Goal: Task Accomplishment & Management: Complete application form

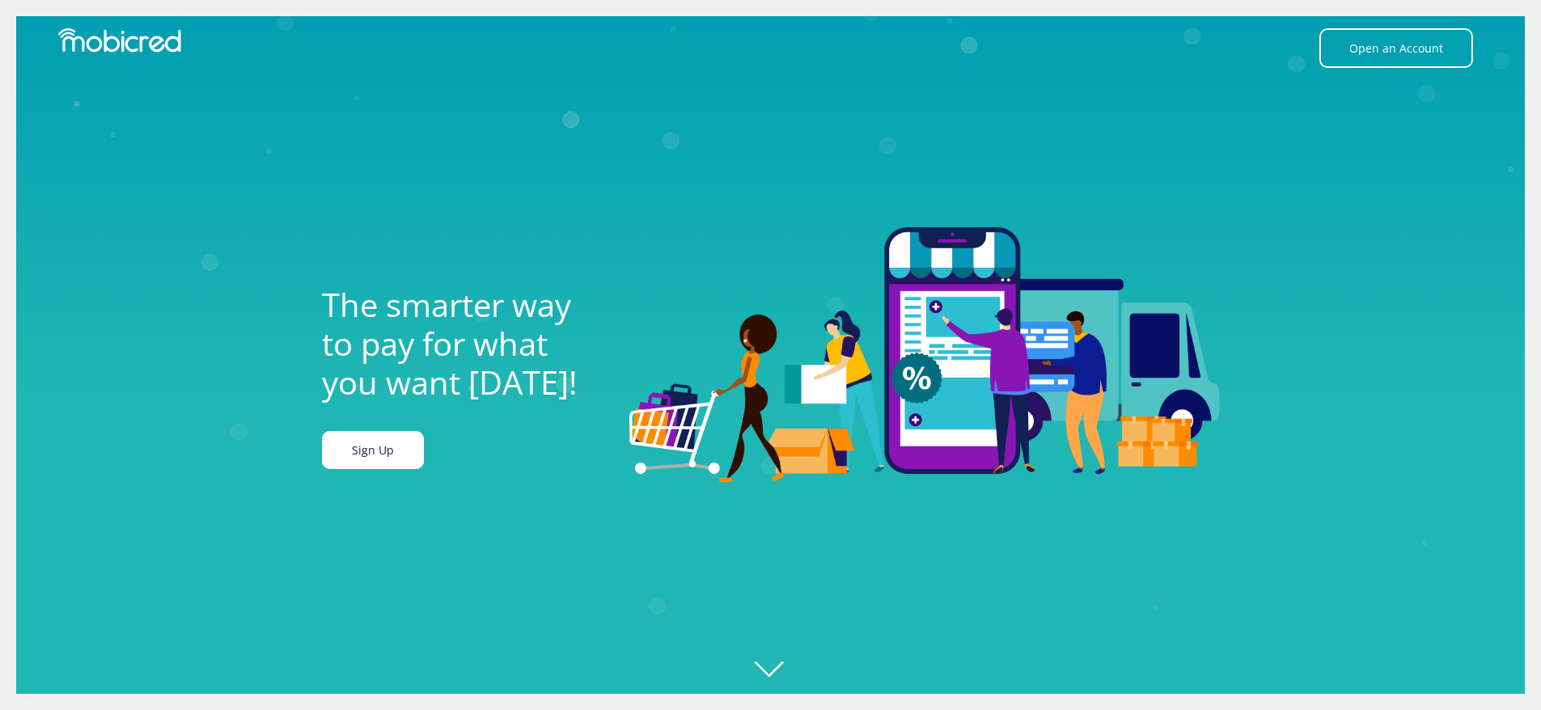
click at [361, 460] on link "Sign Up" at bounding box center [373, 450] width 102 height 38
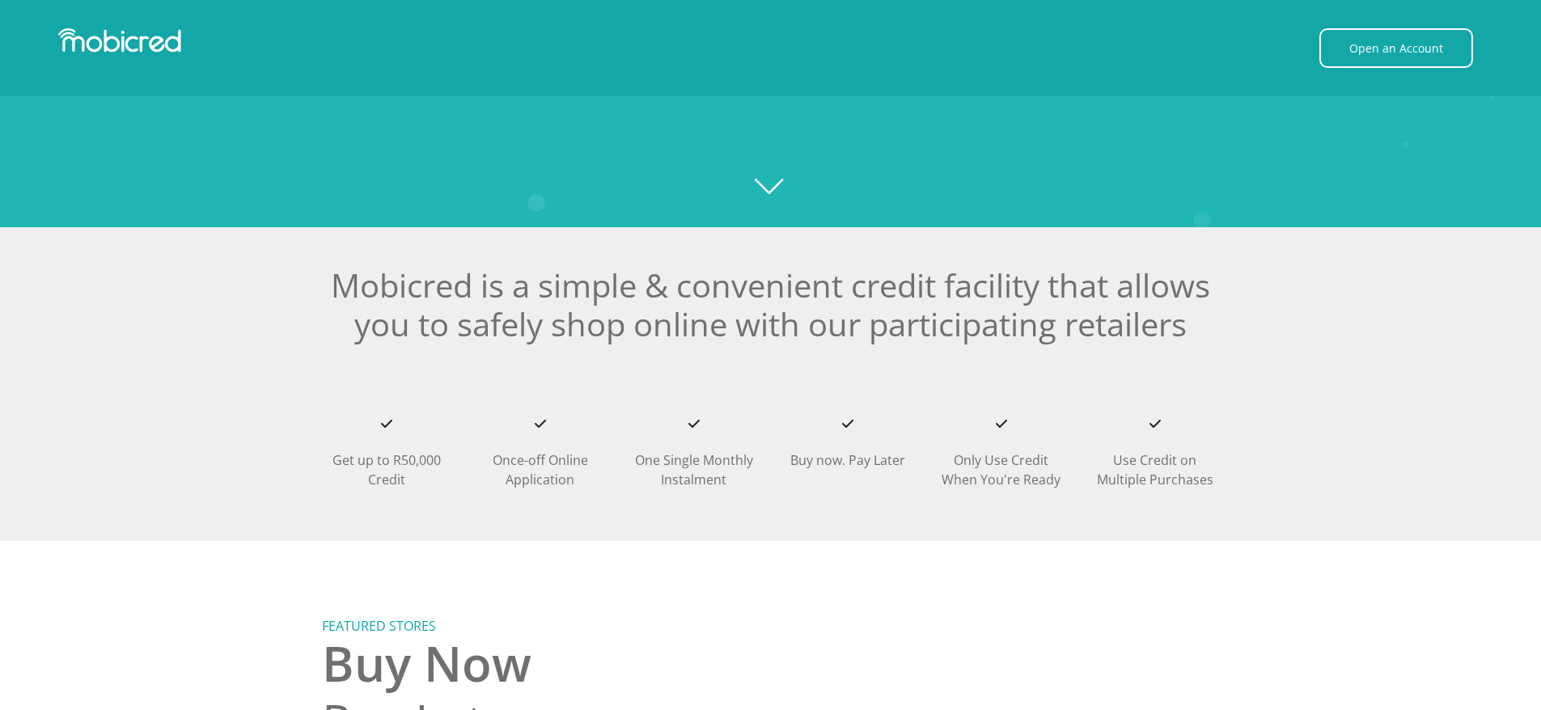
scroll to position [485, 0]
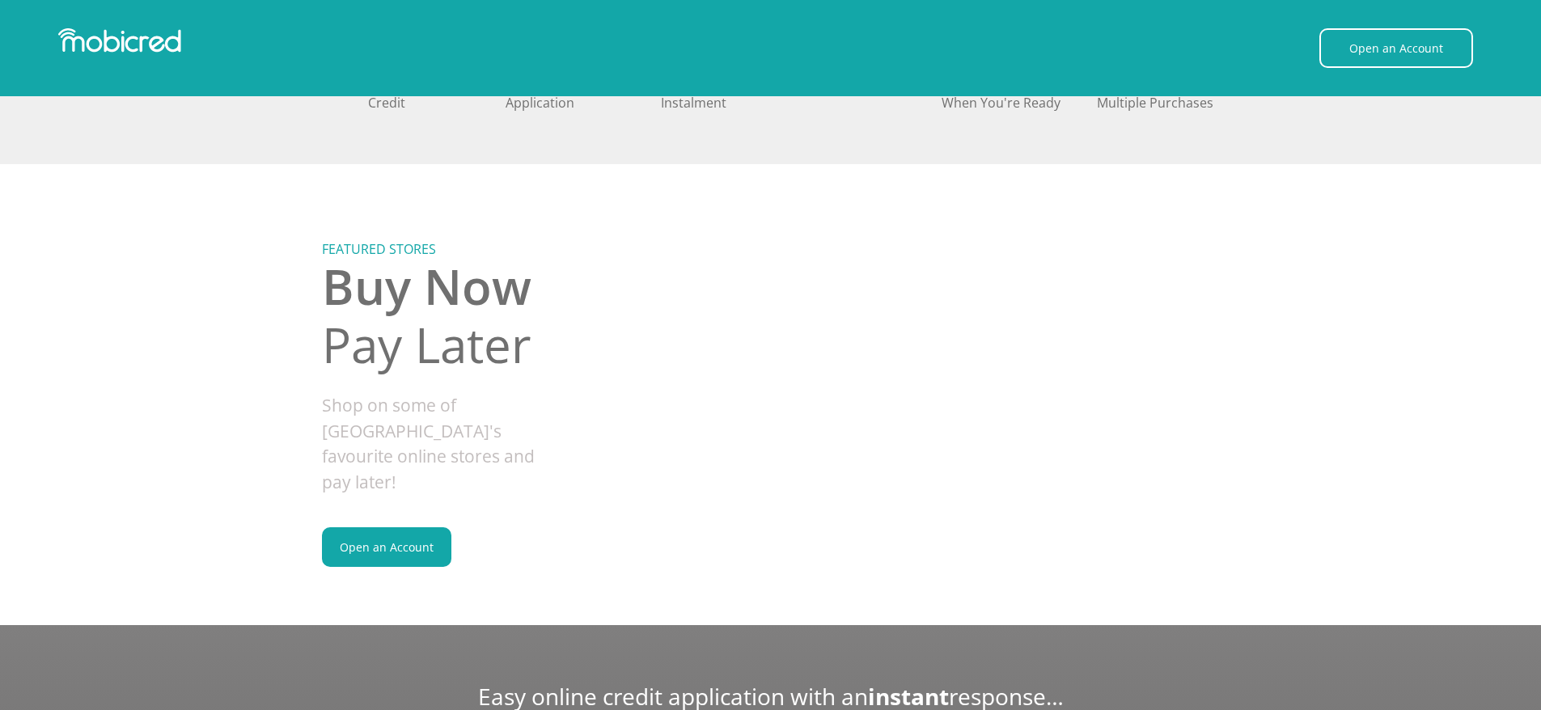
scroll to position [890, 0]
